Goal: Information Seeking & Learning: Learn about a topic

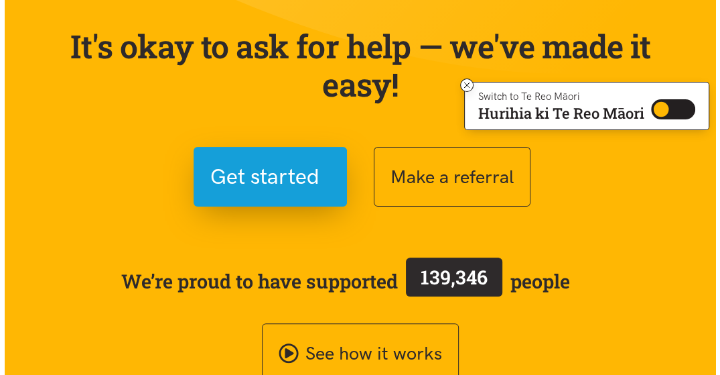
scroll to position [143, 0]
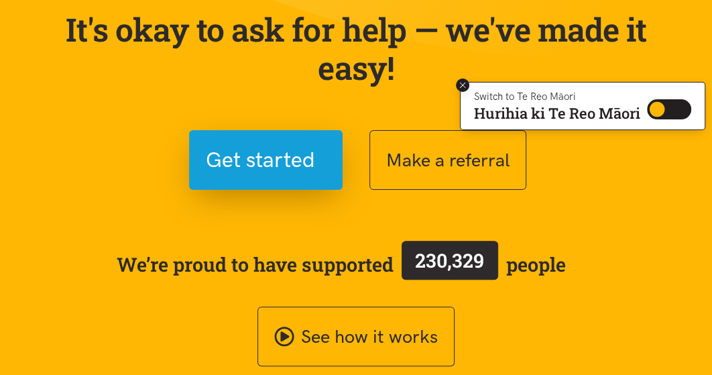
click at [463, 84] on icon at bounding box center [463, 85] width 10 height 10
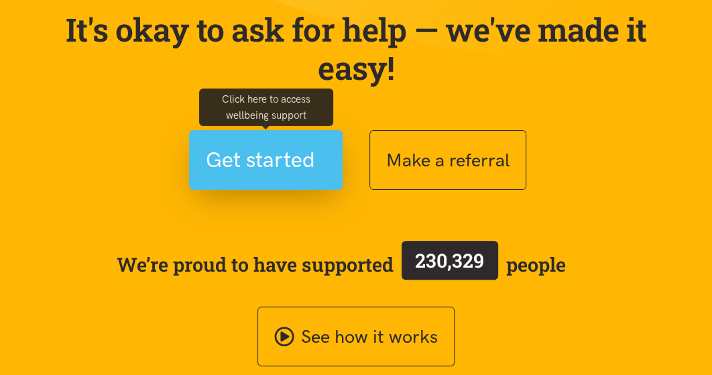
click at [245, 161] on span "Get started" at bounding box center [260, 160] width 109 height 34
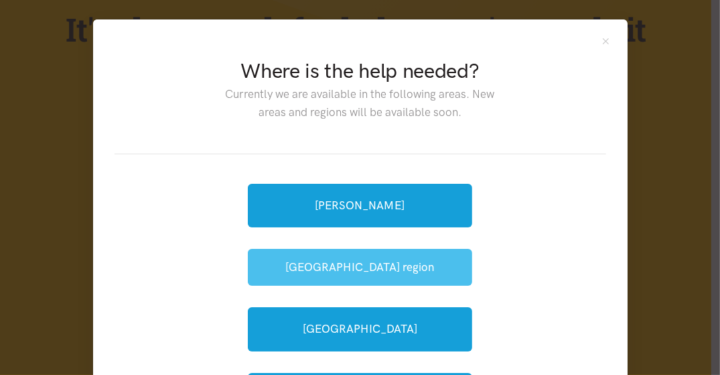
click at [336, 263] on button "[GEOGRAPHIC_DATA] region" at bounding box center [360, 267] width 224 height 37
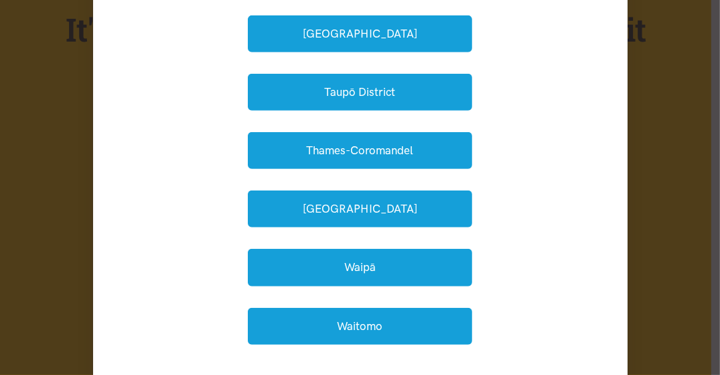
scroll to position [450, 0]
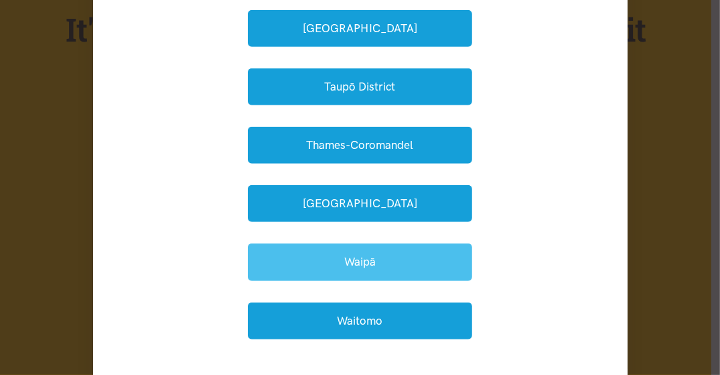
click at [346, 261] on button "Waipā" at bounding box center [360, 261] width 224 height 37
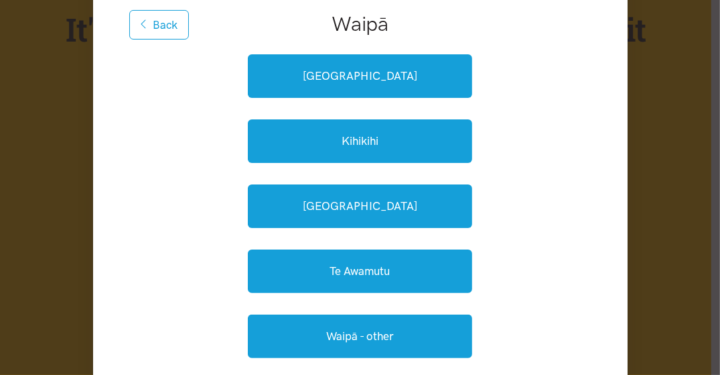
scroll to position [159, 0]
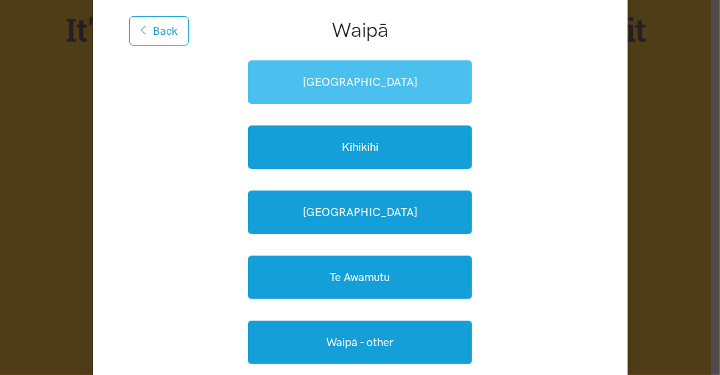
click at [333, 81] on link "[GEOGRAPHIC_DATA]" at bounding box center [360, 82] width 224 height 44
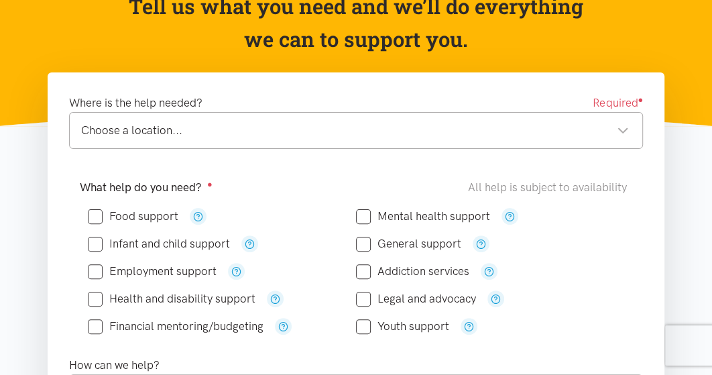
scroll to position [158, 0]
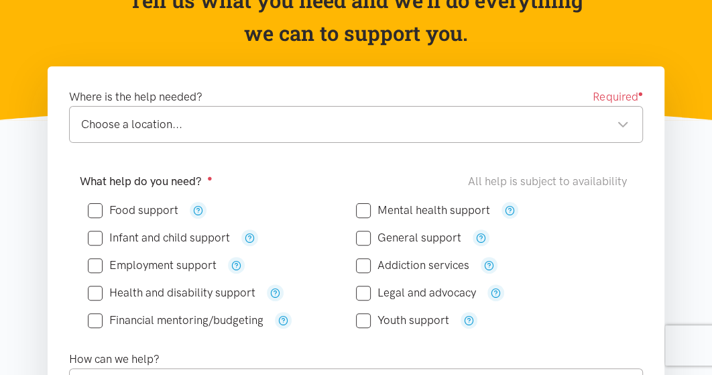
click at [624, 122] on div "Choose a location..." at bounding box center [354, 124] width 547 height 18
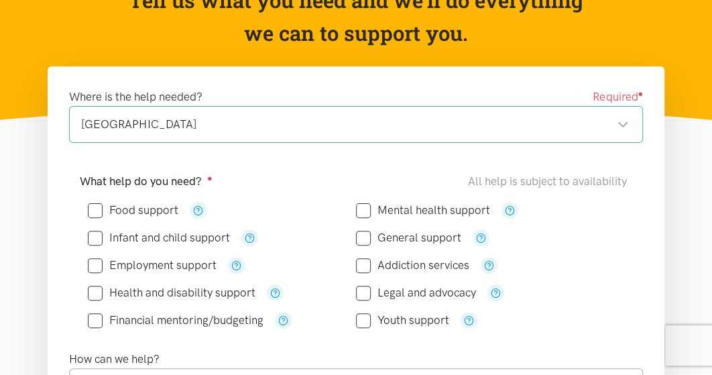
click at [94, 208] on input "Food support" at bounding box center [133, 209] width 90 height 11
checkbox input "true"
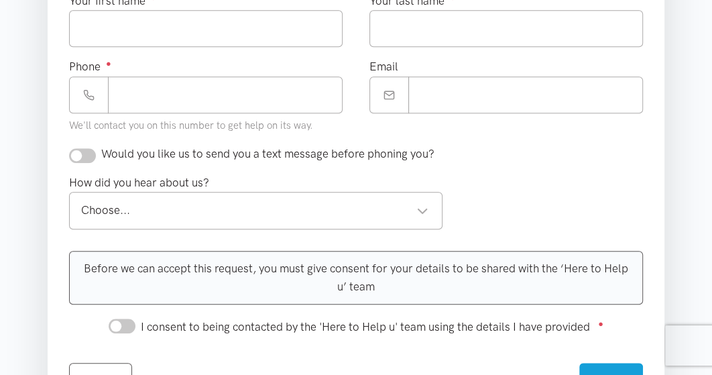
scroll to position [605, 0]
